Goal: Find specific page/section: Find specific page/section

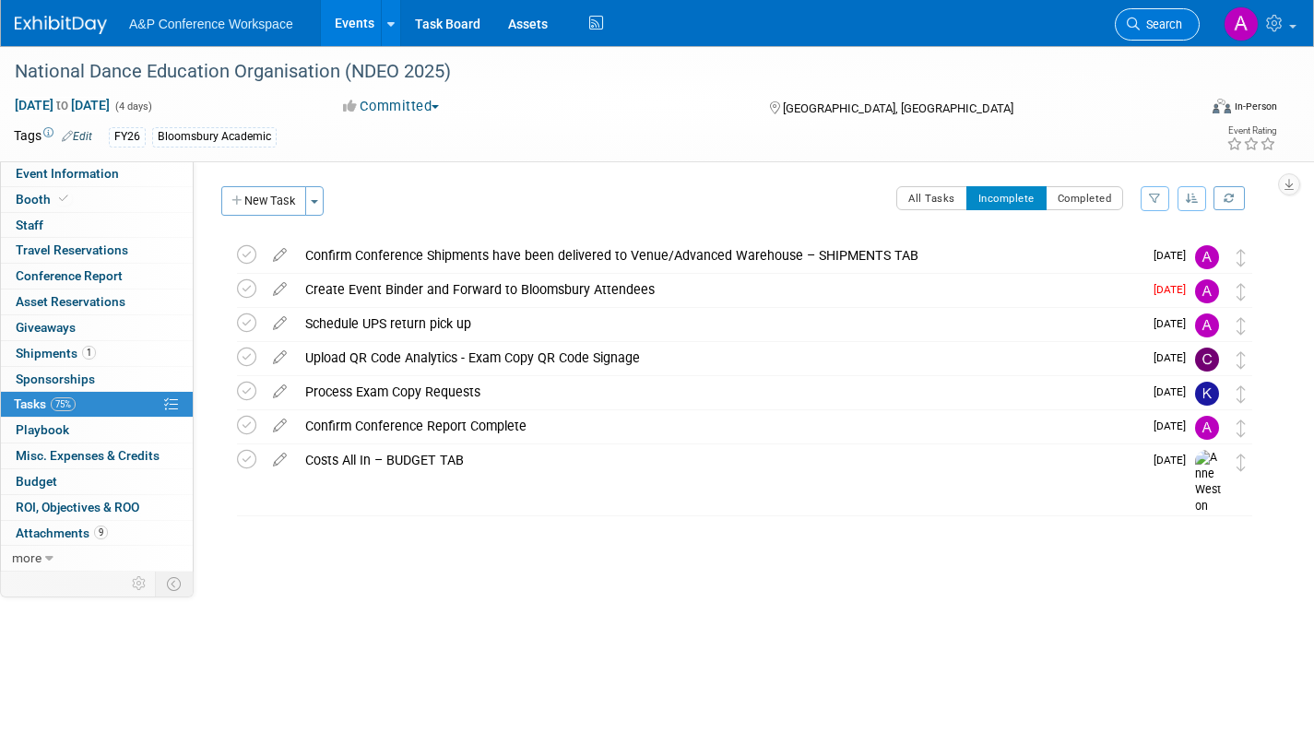
click at [1150, 29] on span "Search" at bounding box center [1160, 25] width 42 height 14
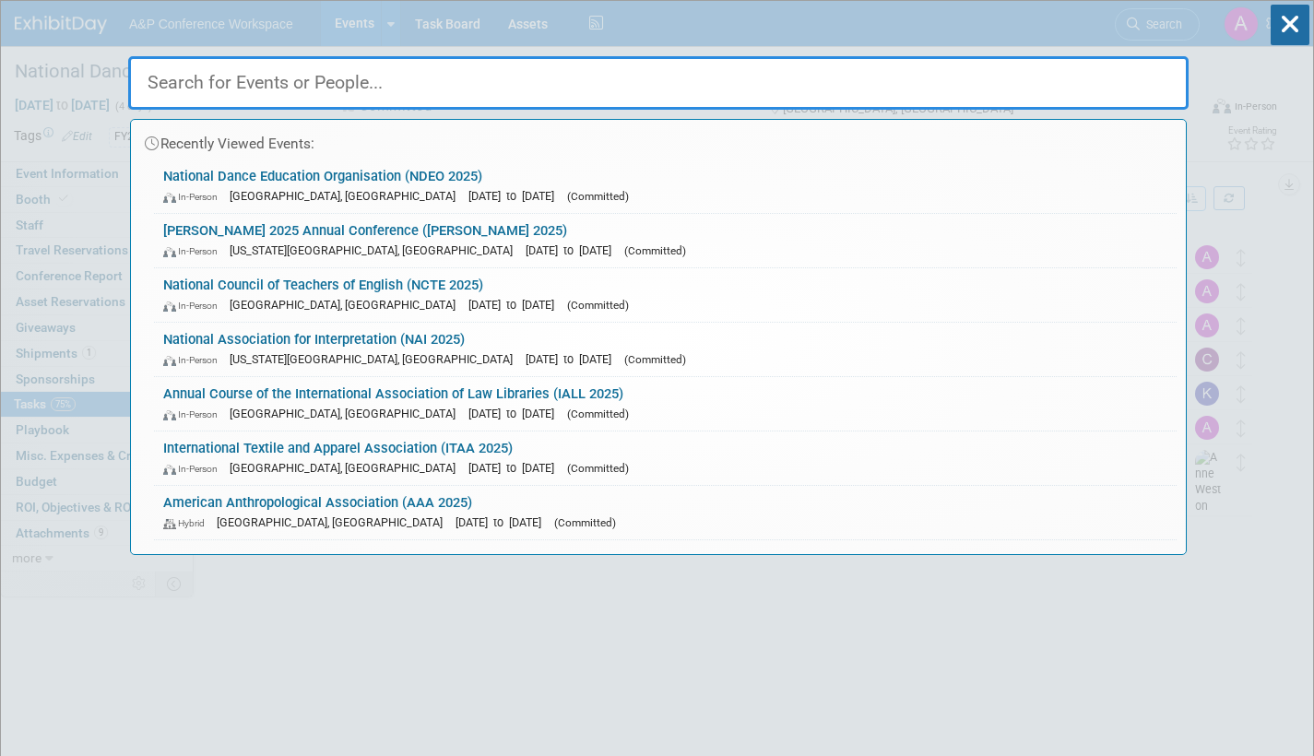
click at [490, 297] on div "In-Person Denver, CO Nov 20, 2025 to Nov 23, 2025 (Committed)" at bounding box center [665, 304] width 1004 height 19
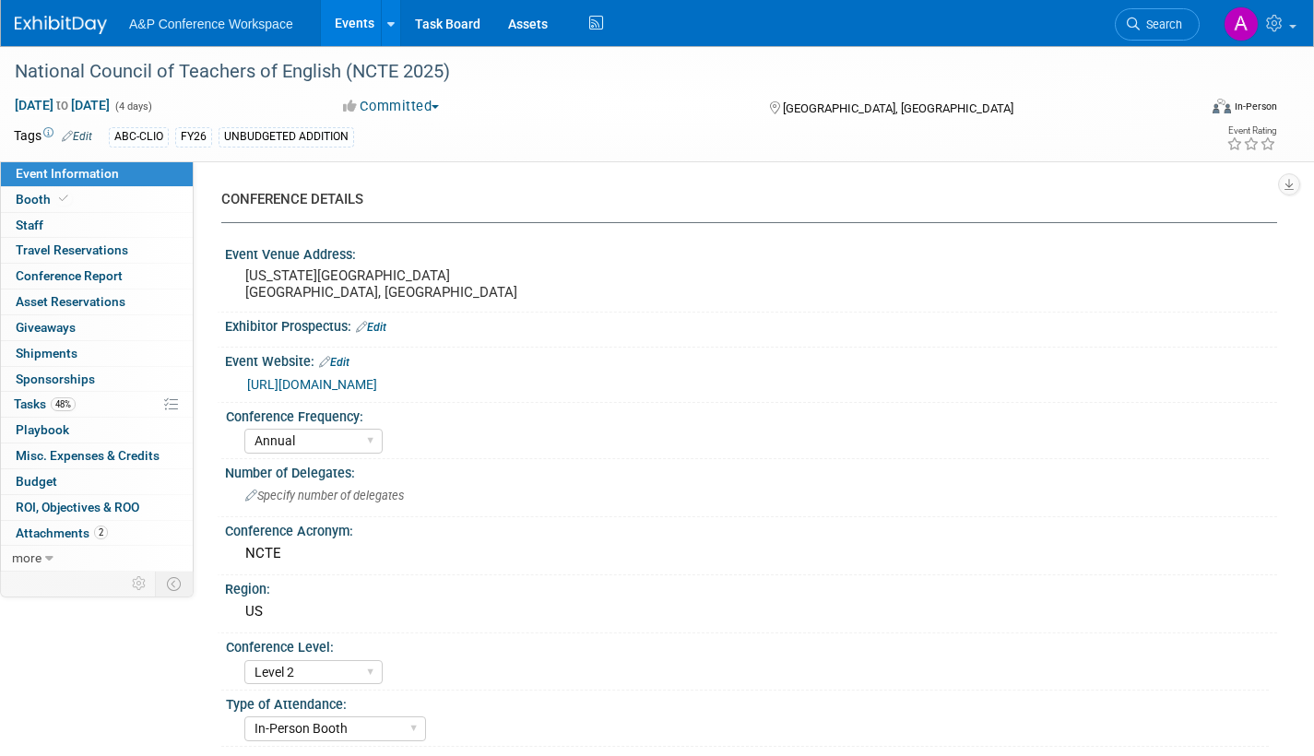
select select "Annual"
select select "Level 2"
select select "In-Person Booth"
select select "Schools"
select select "Bloomsbury Digital Resources"
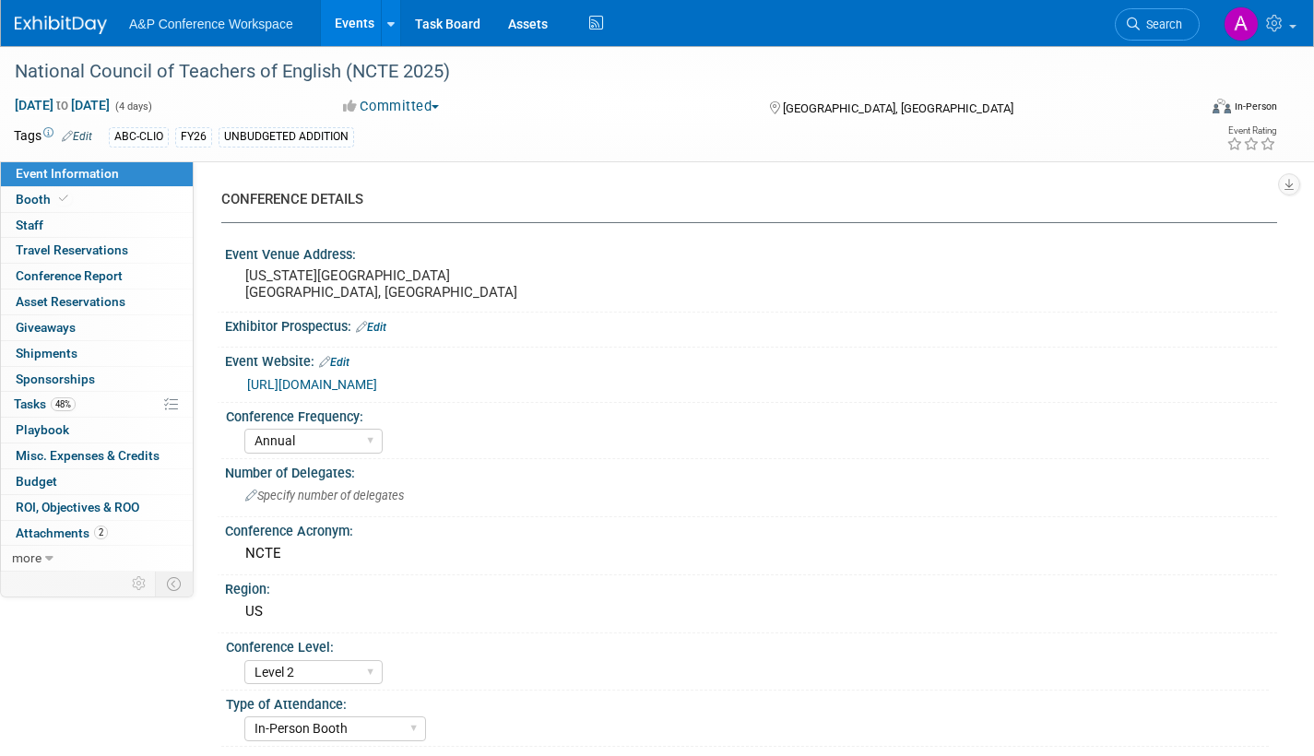
select select "Amanda Oney"
select select "Veronica Dove"
select select "Rosalie Love"
select select "Brand/Subject Presence​"
click at [18, 402] on span "Tasks 48%" at bounding box center [45, 403] width 62 height 15
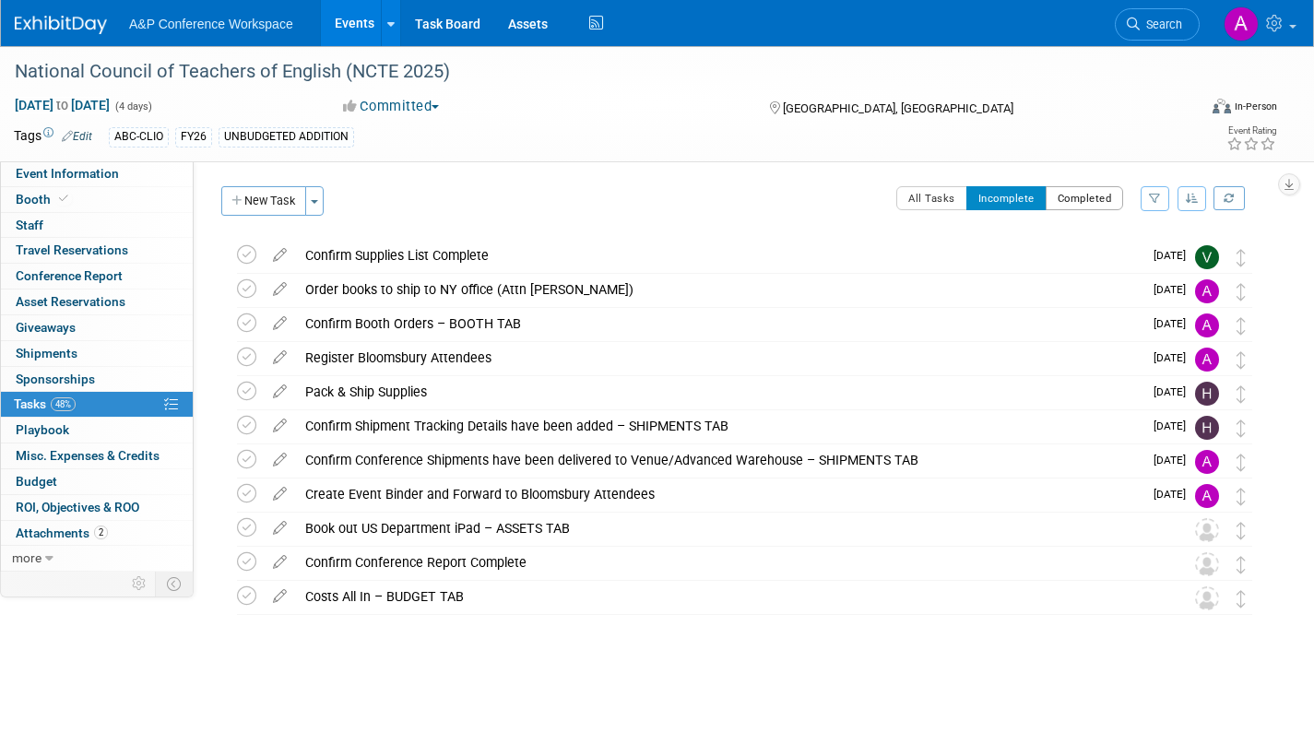
click at [1099, 199] on button "Completed" at bounding box center [1084, 198] width 78 height 24
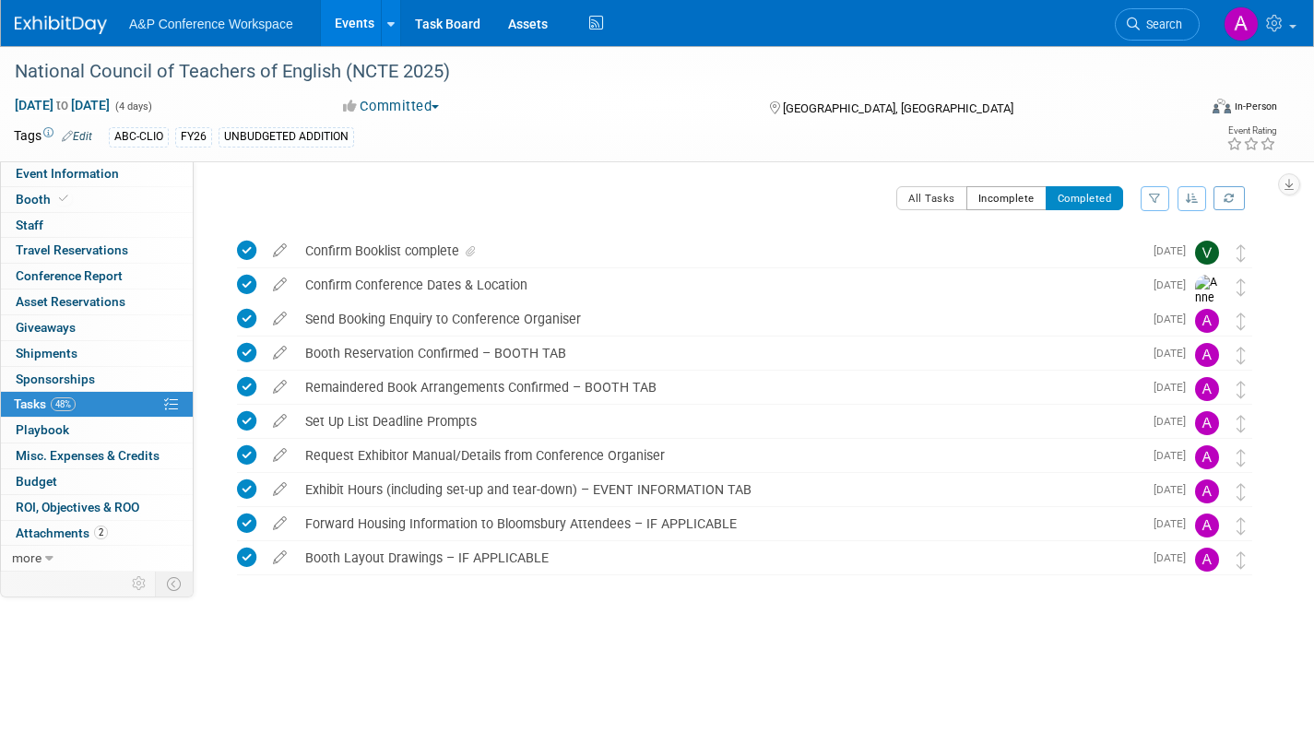
click at [1012, 196] on button "Incomplete" at bounding box center [1006, 198] width 80 height 24
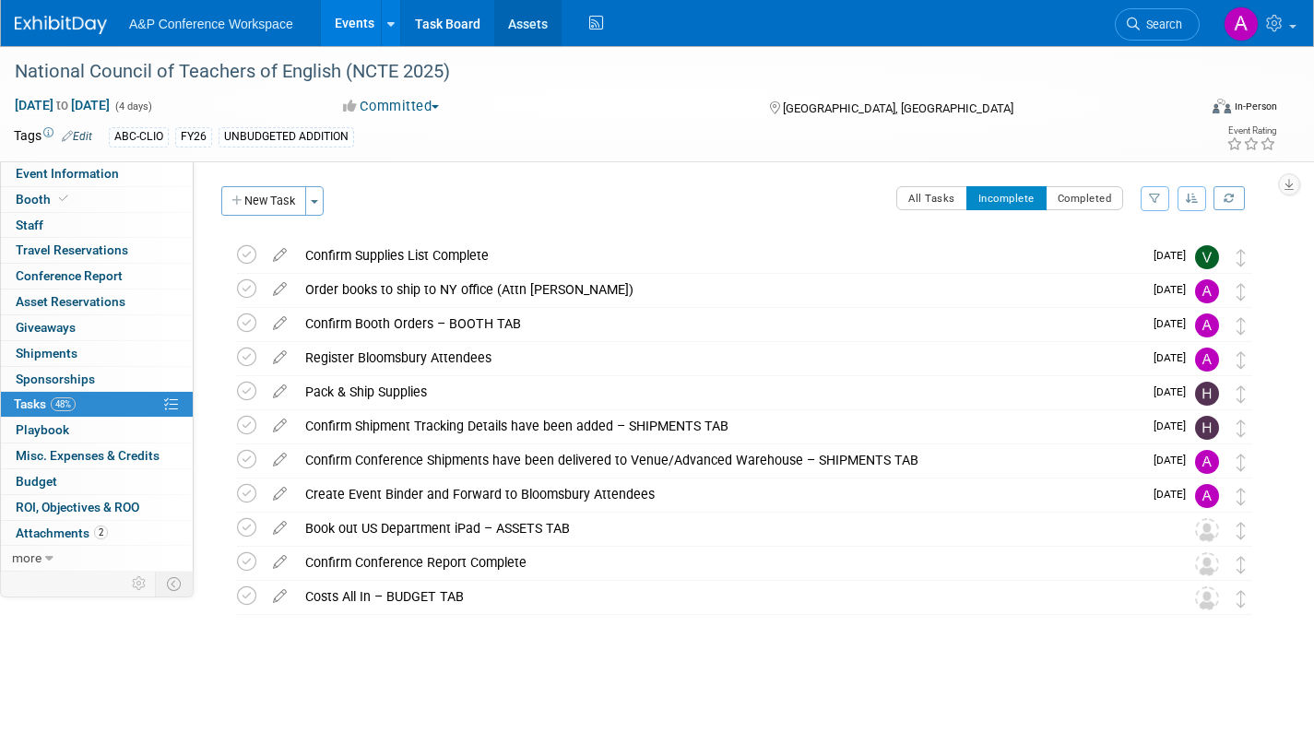
click at [513, 20] on link "Assets" at bounding box center [527, 23] width 67 height 46
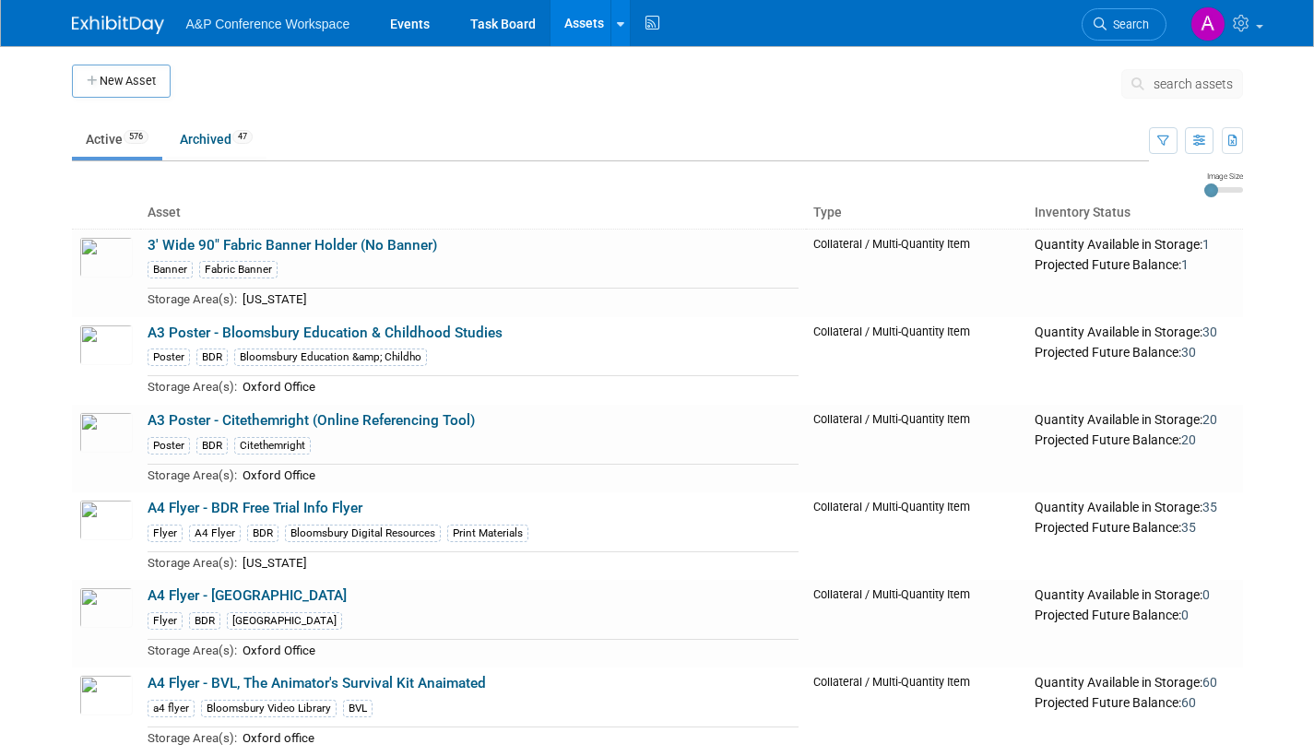
click at [1154, 89] on span "search assets" at bounding box center [1192, 84] width 79 height 15
click at [1185, 84] on span "search assets" at bounding box center [1192, 84] width 79 height 15
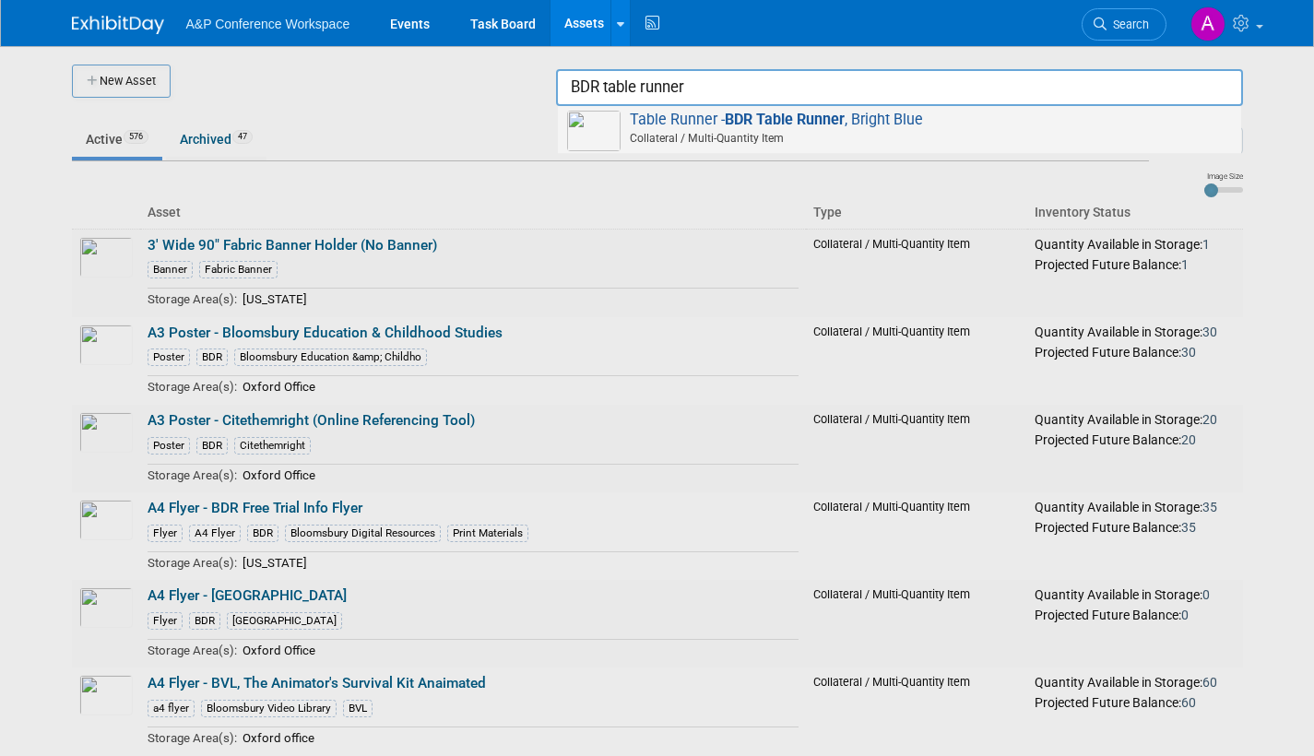
click at [930, 124] on span "Table Runner - BDR Table Runner , Bright Blue Collateral / Multi-Quantity Item" at bounding box center [899, 130] width 665 height 38
type input "Table Runner - BDR Table Runner, Bright Blue"
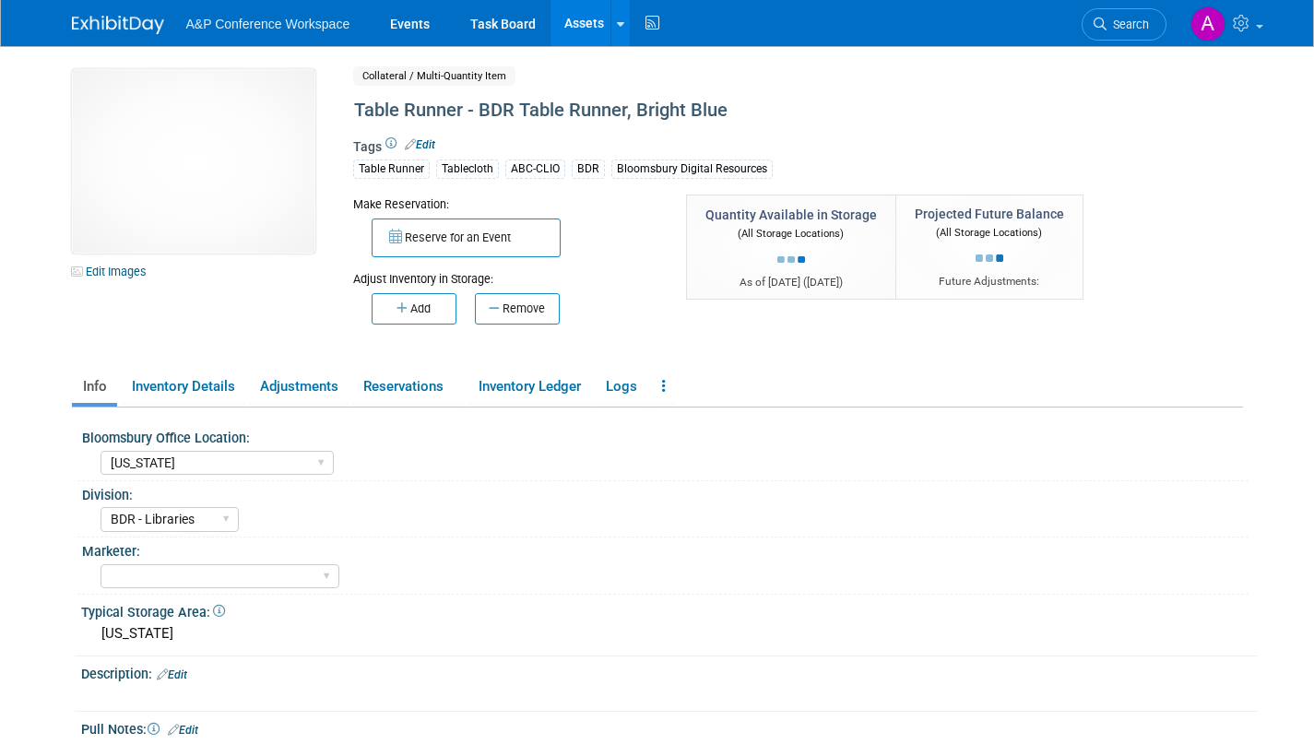
select select "[US_STATE]"
select select "BDR - Libraries"
click at [576, 22] on link "Assets" at bounding box center [583, 23] width 67 height 46
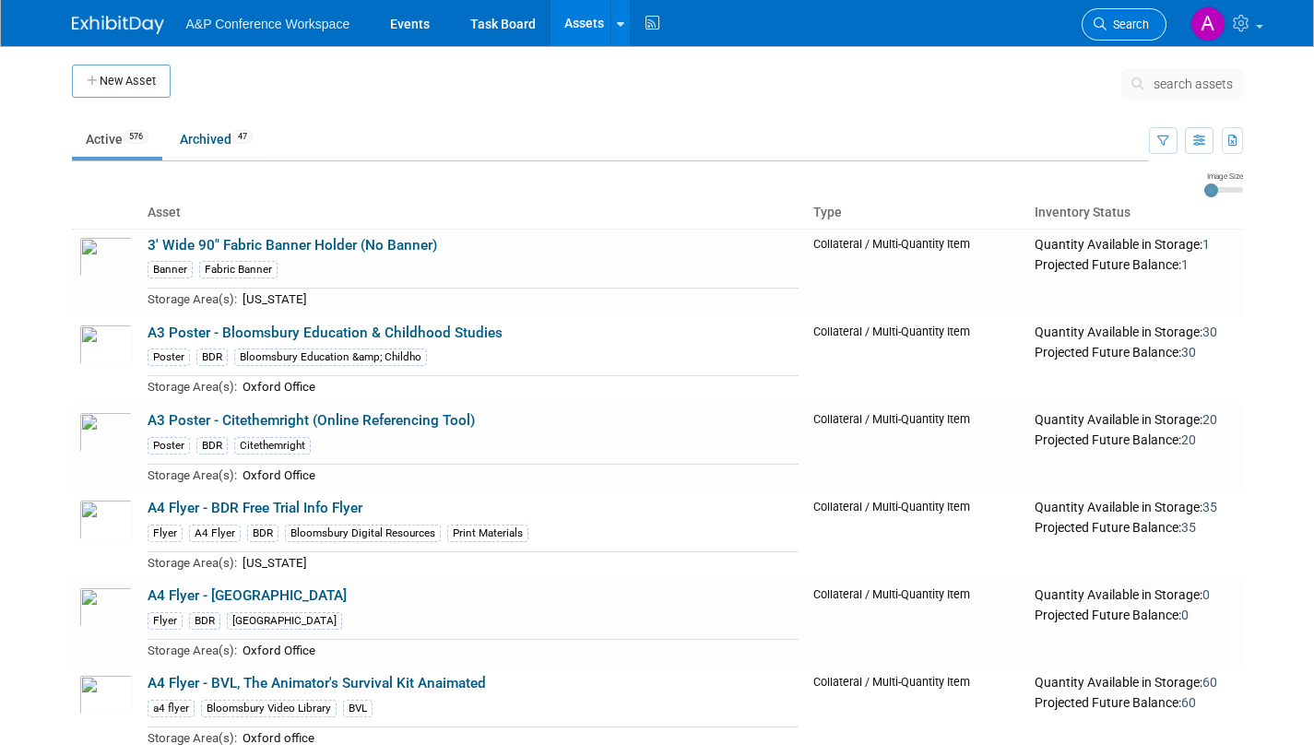
click at [1134, 18] on span "Search" at bounding box center [1127, 25] width 42 height 14
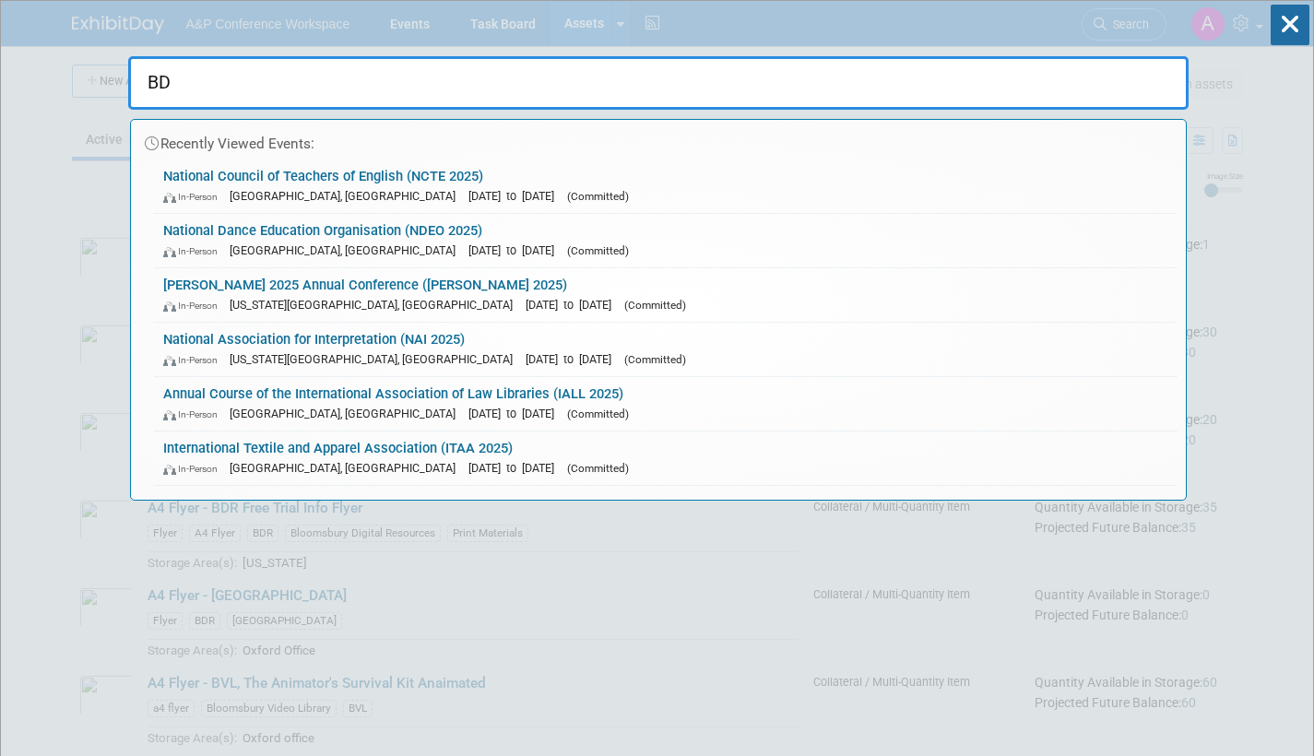
type input "B"
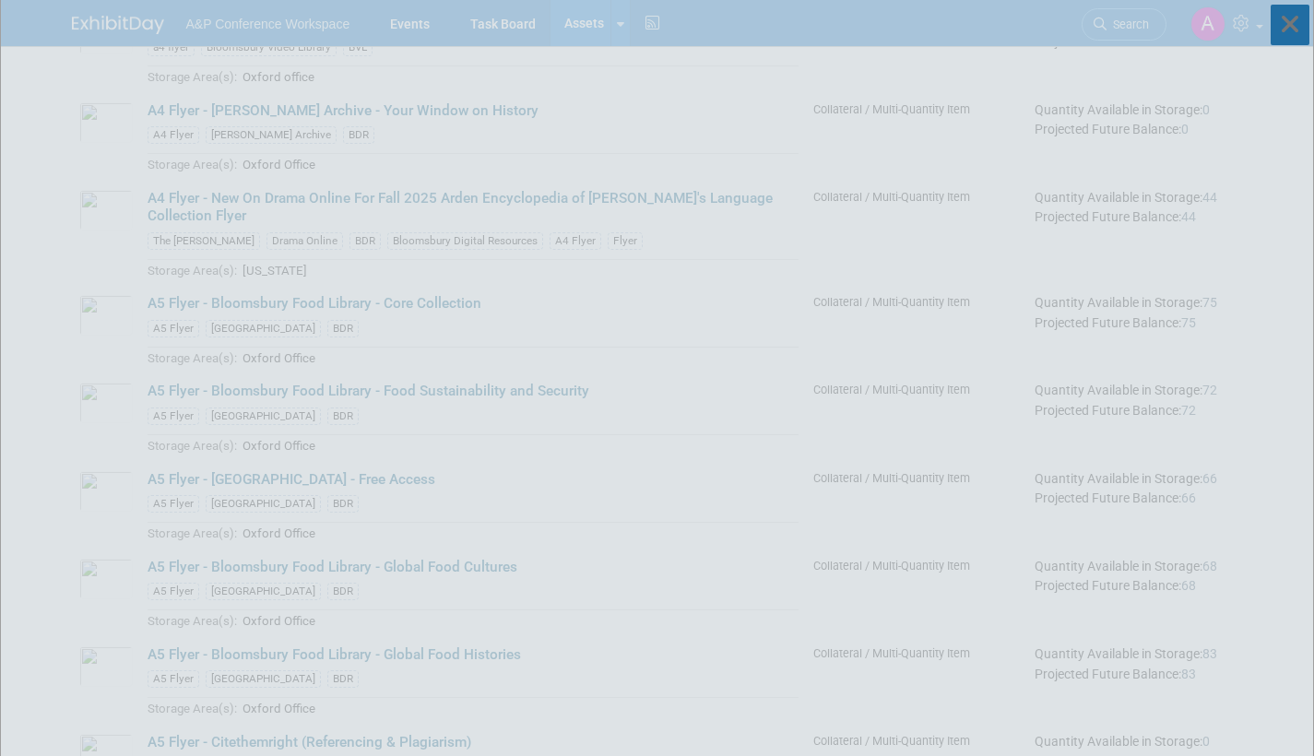
click at [1286, 19] on icon at bounding box center [1289, 25] width 39 height 41
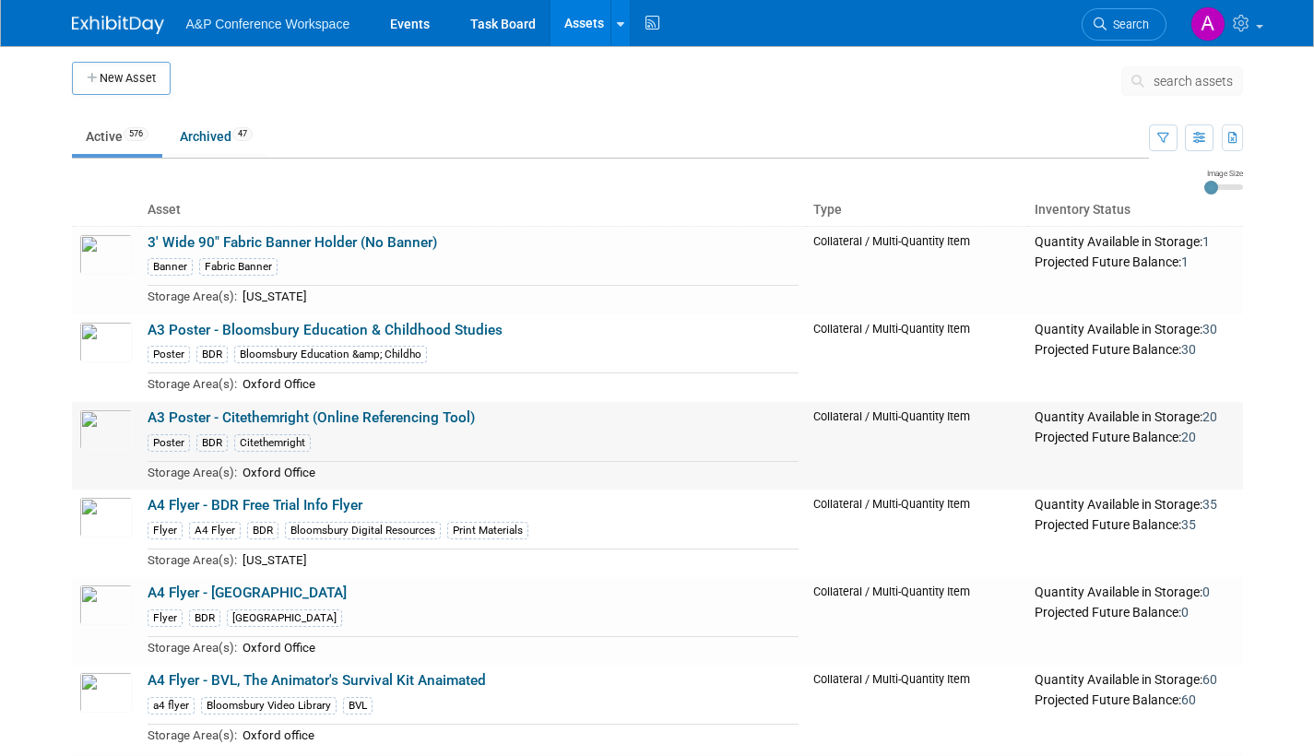
scroll to position [0, 0]
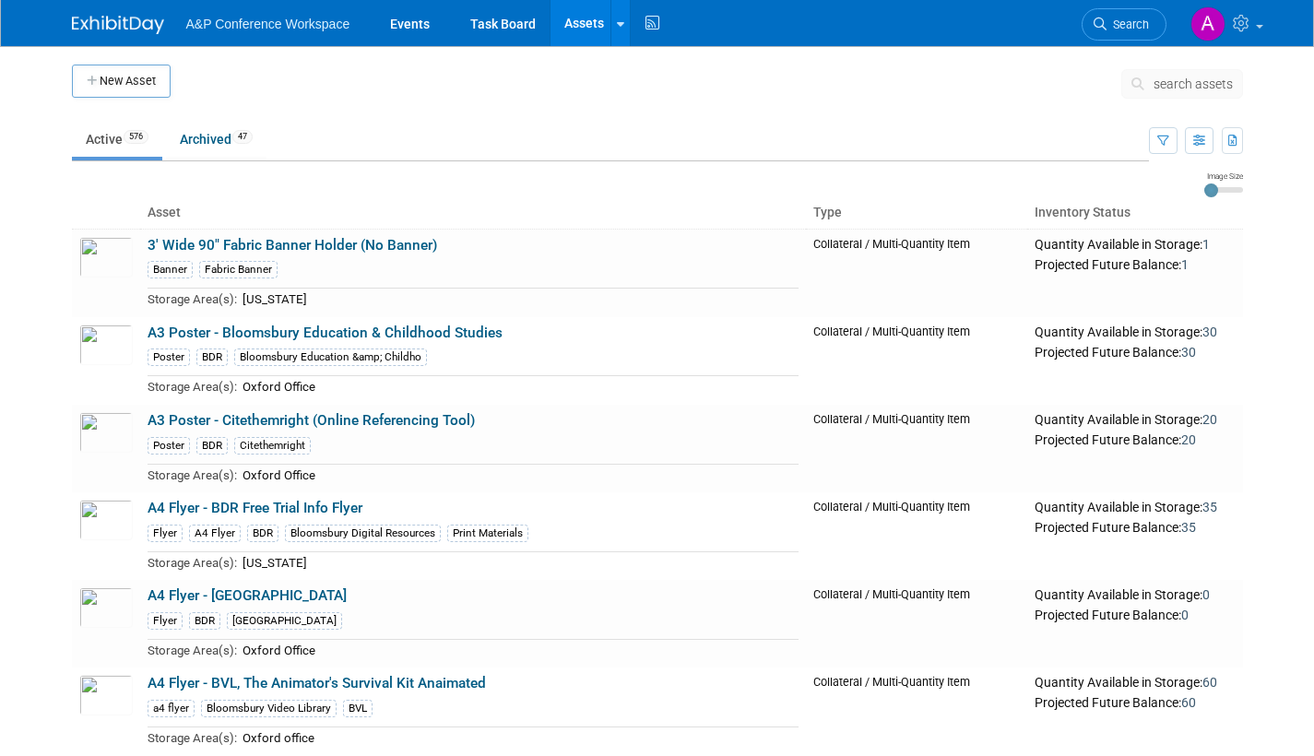
click at [1190, 86] on span "search assets" at bounding box center [1192, 84] width 79 height 15
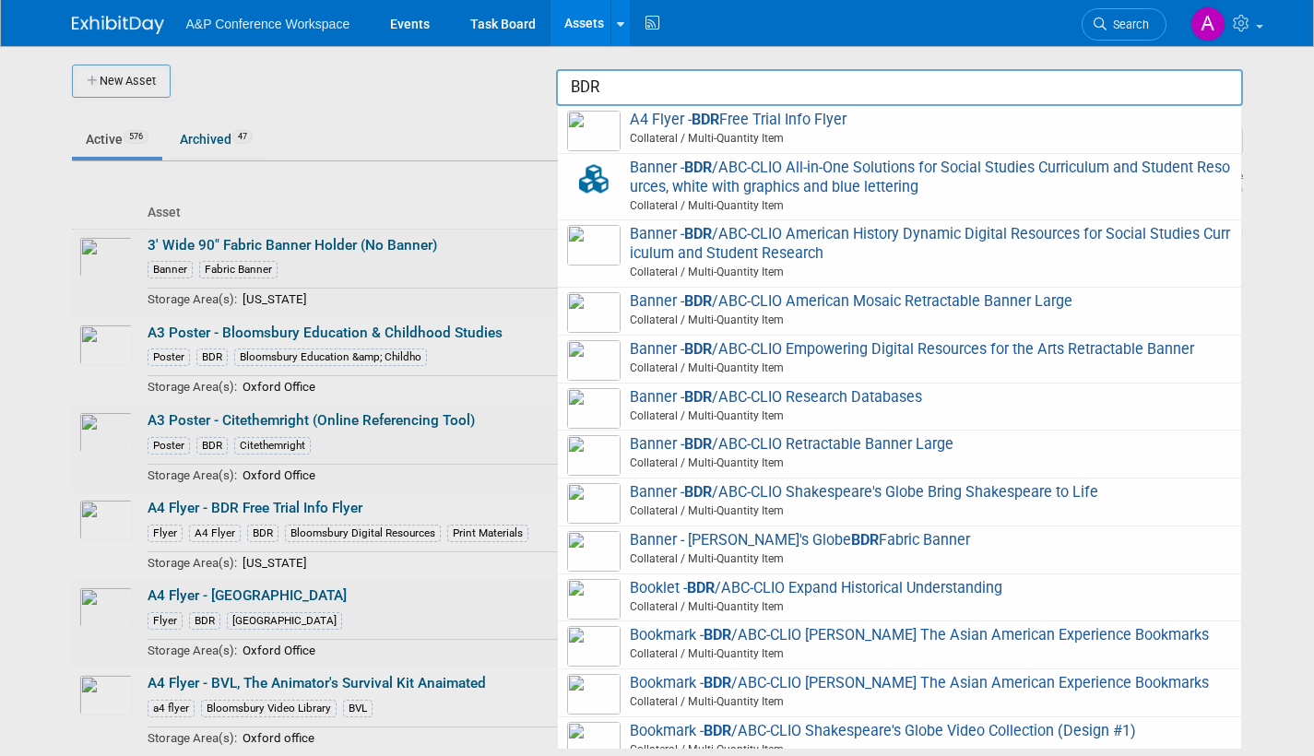
type input "BDR"
click at [657, 81] on div at bounding box center [657, 378] width 0 height 756
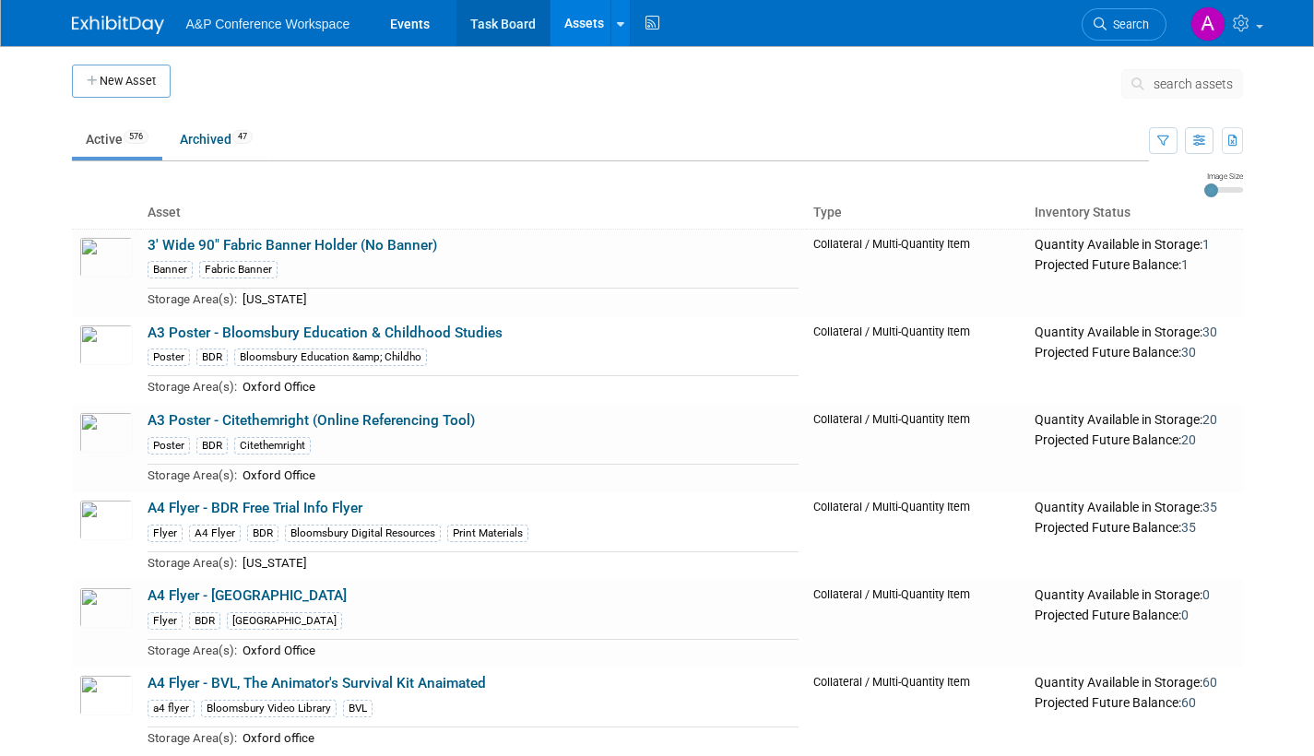
click at [479, 26] on link "Task Board" at bounding box center [502, 23] width 93 height 46
